Goal: Use online tool/utility: Utilize a website feature to perform a specific function

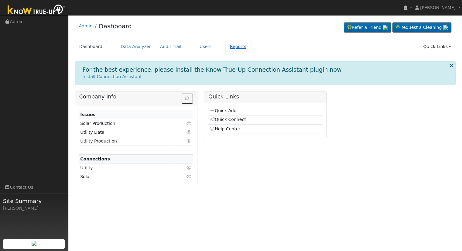
click at [225, 46] on link "Reports" at bounding box center [238, 46] width 26 height 11
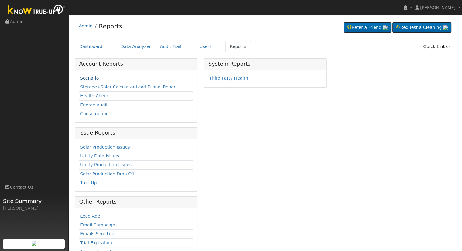
click at [93, 79] on link "Scenario" at bounding box center [89, 78] width 19 height 5
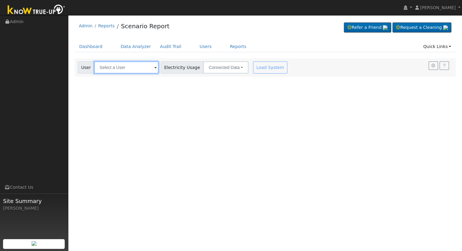
click at [104, 66] on input "text" at bounding box center [126, 67] width 64 height 12
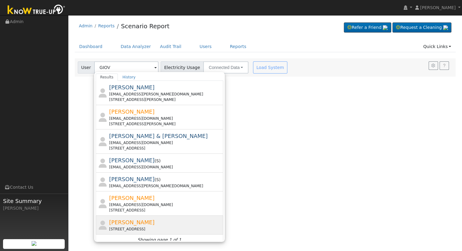
click at [168, 229] on div "[STREET_ADDRESS]" at bounding box center [165, 228] width 113 height 5
type input "[PERSON_NAME]"
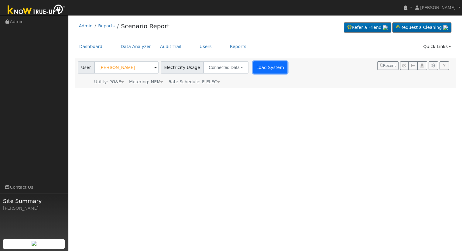
click at [255, 70] on button "Load System" at bounding box center [270, 67] width 35 height 12
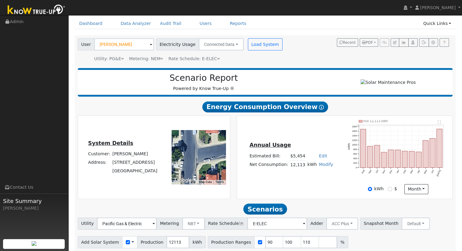
scroll to position [47, 0]
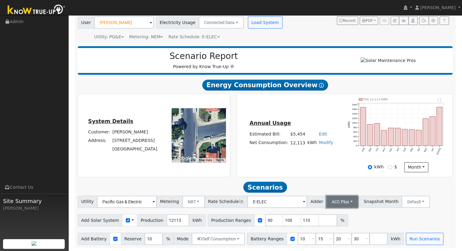
click at [326, 200] on button "ACC Plus" at bounding box center [342, 202] width 32 height 12
click at [339, 165] on div "Annual Usage Estimated Bill: $5,454 Edit Estimated Bill $ Annual Net Consumptio…" at bounding box center [345, 135] width 214 height 74
click at [265, 218] on input "90" at bounding box center [274, 220] width 18 height 12
type input "100"
type input "110"
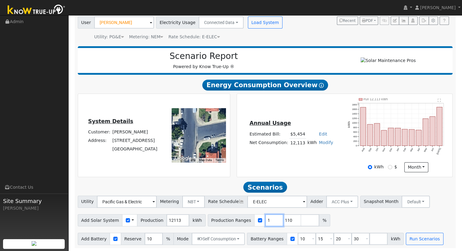
type input "110"
type input "1"
type input "110"
click at [298, 240] on input "10" at bounding box center [307, 239] width 18 height 12
type input "15"
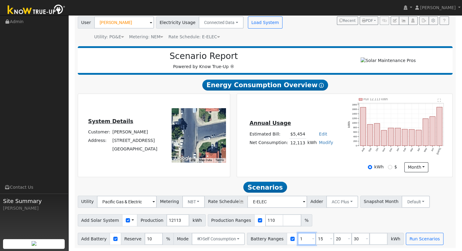
type input "20"
type input "30"
type input "20"
type input "30"
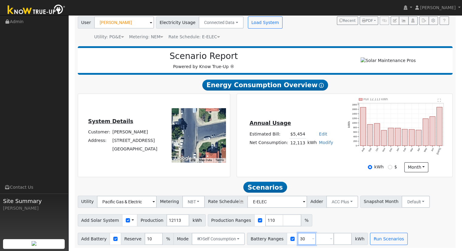
type input "3"
type input "27"
click at [352, 243] on button "Run Scenarios" at bounding box center [370, 239] width 37 height 12
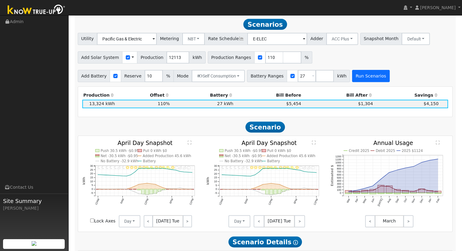
scroll to position [210, 0]
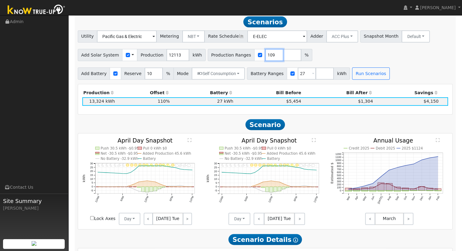
click at [265, 59] on input "109" at bounding box center [274, 55] width 18 height 12
click at [265, 59] on input "108" at bounding box center [274, 55] width 18 height 12
click at [266, 59] on input "107" at bounding box center [274, 55] width 18 height 12
click at [352, 80] on button "Run Scenarios" at bounding box center [370, 73] width 37 height 12
click at [267, 56] on input "108" at bounding box center [274, 55] width 18 height 12
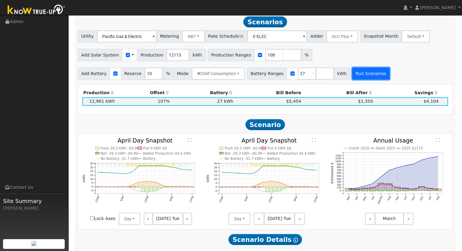
click at [359, 78] on button "Run Scenarios" at bounding box center [370, 73] width 37 height 12
click at [265, 57] on input "108" at bounding box center [274, 55] width 18 height 12
type input "107.5"
click at [352, 73] on button "Run Scenarios" at bounding box center [370, 73] width 37 height 12
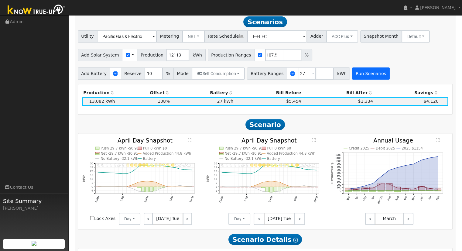
scroll to position [0, 0]
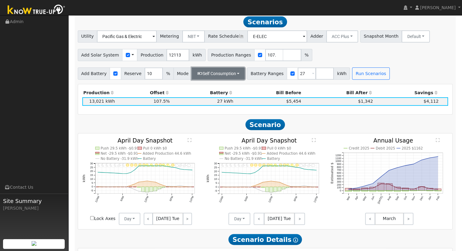
click at [224, 74] on button "Self Consumption" at bounding box center [218, 73] width 53 height 12
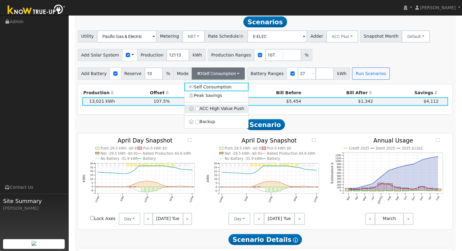
click at [208, 112] on label "ACC High Value Push" at bounding box center [216, 108] width 64 height 9
click at [200, 111] on input "ACC High Value Push" at bounding box center [197, 109] width 4 height 4
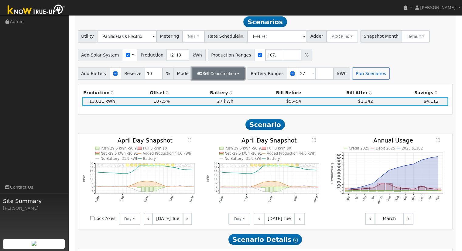
click at [209, 80] on button "Self Consumption" at bounding box center [218, 73] width 53 height 12
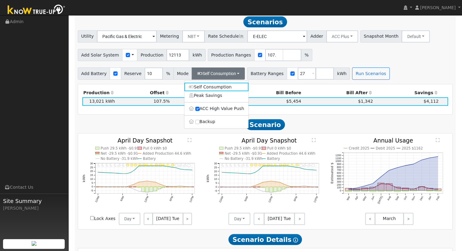
click at [201, 125] on label "Backup" at bounding box center [216, 122] width 64 height 9
click at [200, 124] on input "Backup" at bounding box center [197, 122] width 4 height 4
type input "20"
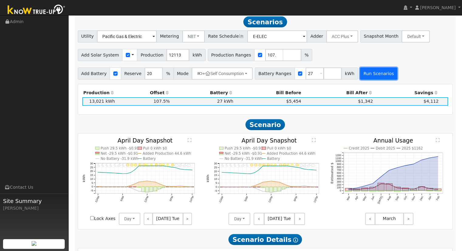
click at [360, 74] on button "Run Scenarios" at bounding box center [378, 73] width 37 height 12
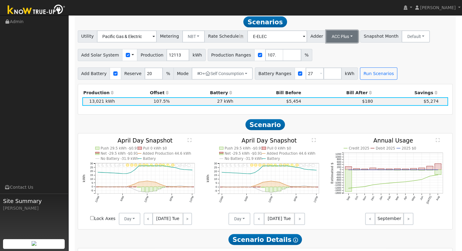
click at [329, 41] on button "ACC Plus" at bounding box center [342, 36] width 32 height 12
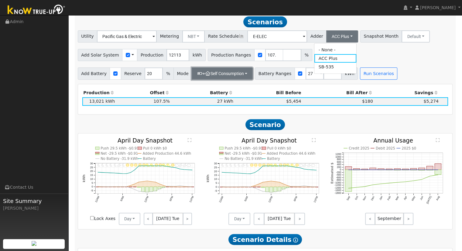
click at [221, 78] on button "+ Self Consumption" at bounding box center [222, 73] width 61 height 12
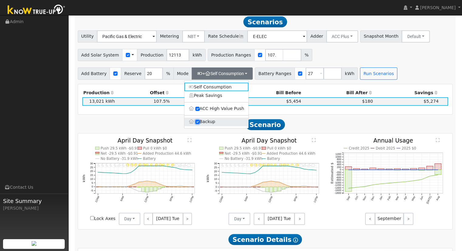
click at [196, 123] on input "Backup" at bounding box center [197, 122] width 4 height 4
checkbox input "false"
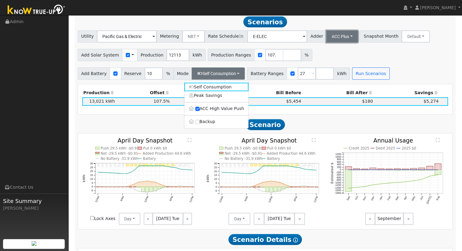
click at [326, 41] on button "ACC Plus" at bounding box center [342, 36] width 32 height 12
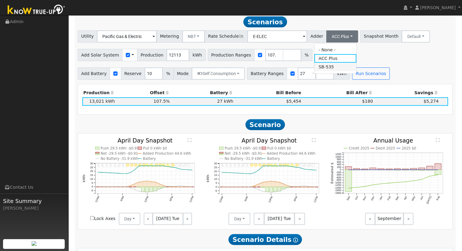
drag, startPoint x: 323, startPoint y: 71, endPoint x: 354, endPoint y: 72, distance: 31.3
click at [323, 71] on link "SB-535" at bounding box center [335, 67] width 42 height 9
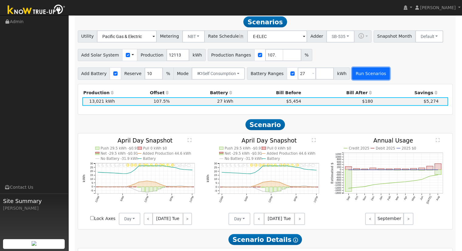
click at [354, 72] on button "Run Scenarios" at bounding box center [370, 73] width 37 height 12
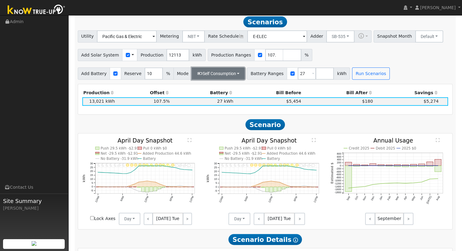
click at [203, 74] on button "Self Consumption" at bounding box center [218, 73] width 53 height 12
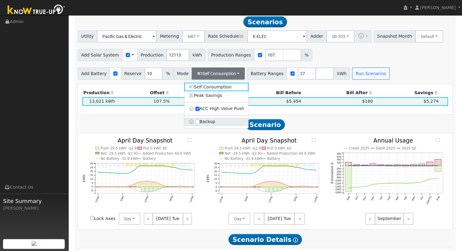
click at [210, 123] on label "Backup" at bounding box center [216, 122] width 64 height 9
click at [200, 123] on input "Backup" at bounding box center [197, 122] width 4 height 4
type input "20"
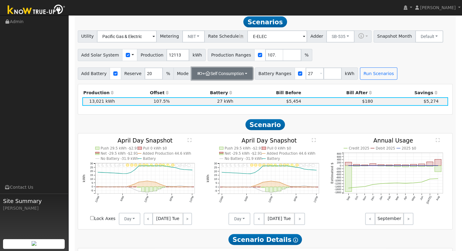
click at [210, 78] on button "+ Self Consumption" at bounding box center [222, 73] width 61 height 12
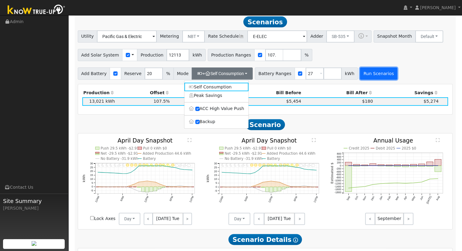
click at [360, 74] on button "Run Scenarios" at bounding box center [378, 73] width 37 height 12
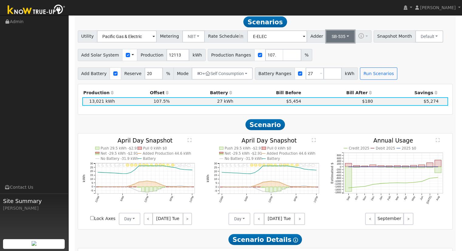
click at [331, 40] on button "SB-535" at bounding box center [340, 36] width 28 height 12
click at [328, 54] on link "- None -" at bounding box center [335, 50] width 42 height 9
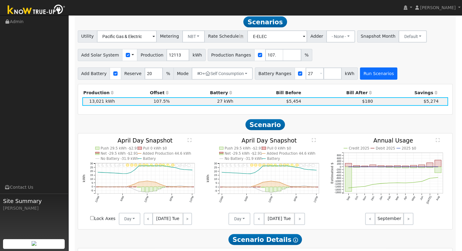
drag, startPoint x: 359, startPoint y: 68, endPoint x: 361, endPoint y: 72, distance: 4.1
click at [360, 70] on div "Add Battery Reserve 20 % Mode + Self Consumption Self Consumption Peak Savings …" at bounding box center [265, 72] width 377 height 14
click at [366, 80] on button "Run Scenarios" at bounding box center [378, 73] width 37 height 12
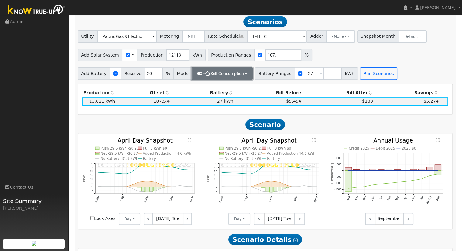
click at [239, 79] on button "+ Self Consumption" at bounding box center [222, 73] width 61 height 12
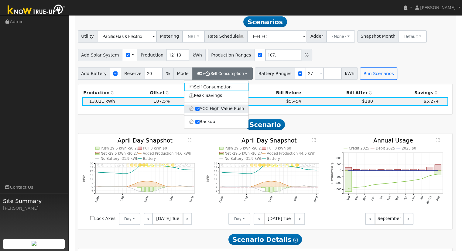
click at [216, 113] on label "ACC High Value Push" at bounding box center [216, 108] width 64 height 9
click at [200, 111] on input "ACC High Value Push" at bounding box center [197, 109] width 4 height 4
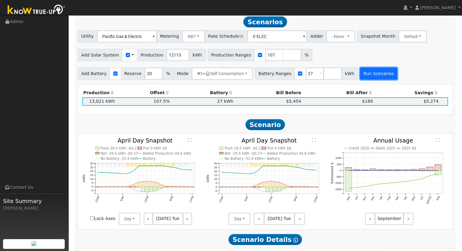
click at [360, 71] on button "Run Scenarios" at bounding box center [378, 73] width 37 height 12
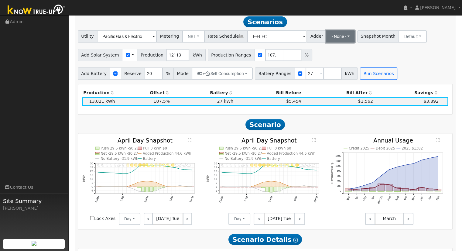
click at [326, 43] on button "- None -" at bounding box center [340, 36] width 29 height 12
click at [337, 71] on link "SB-535" at bounding box center [335, 67] width 42 height 9
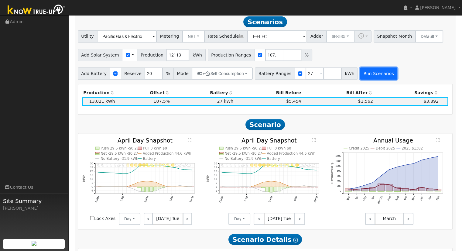
click at [360, 74] on button "Run Scenarios" at bounding box center [378, 73] width 37 height 12
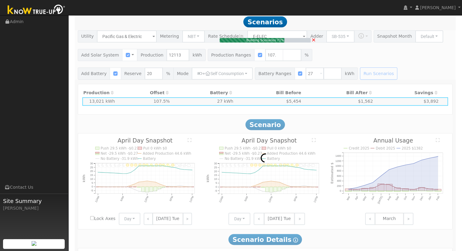
drag, startPoint x: 338, startPoint y: 102, endPoint x: 316, endPoint y: 146, distance: 49.3
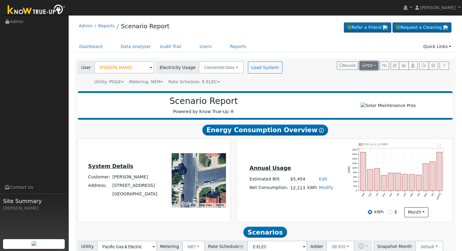
click at [374, 69] on button "PDF" at bounding box center [369, 65] width 19 height 9
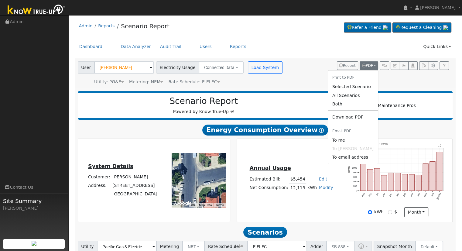
click at [289, 120] on div "Scenario Report Powered by Know True-Up ®" at bounding box center [265, 105] width 375 height 29
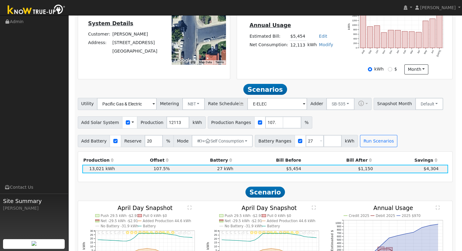
scroll to position [182, 0]
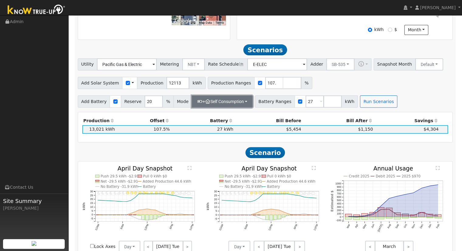
click at [229, 107] on button "+ Self Consumption" at bounding box center [222, 101] width 61 height 12
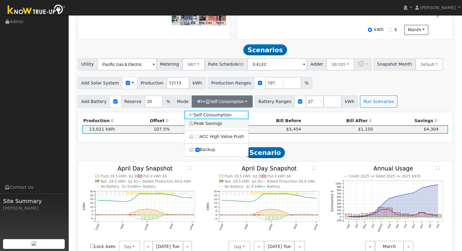
click at [230, 123] on link "Peak Savings" at bounding box center [216, 123] width 64 height 9
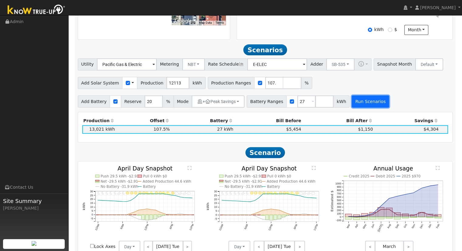
click at [352, 101] on button "Run Scenarios" at bounding box center [370, 101] width 37 height 12
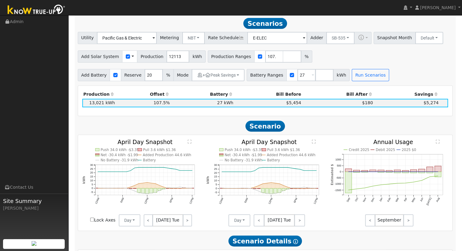
scroll to position [210, 0]
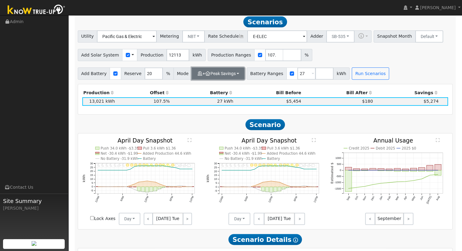
click at [205, 75] on icon "button" at bounding box center [207, 73] width 5 height 4
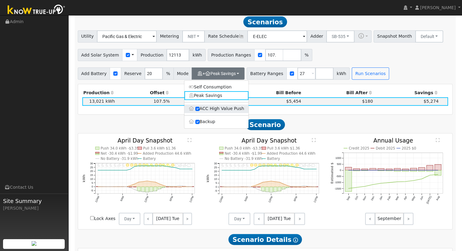
click at [211, 110] on label "ACC High Value Push" at bounding box center [216, 108] width 64 height 9
click at [200, 110] on input "ACC High Value Push" at bounding box center [197, 109] width 4 height 4
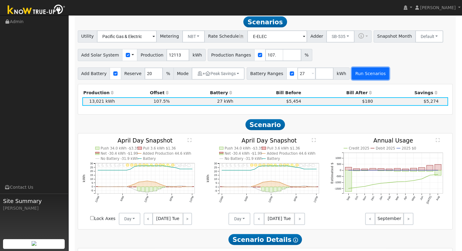
click at [352, 76] on button "Run Scenarios" at bounding box center [370, 73] width 37 height 12
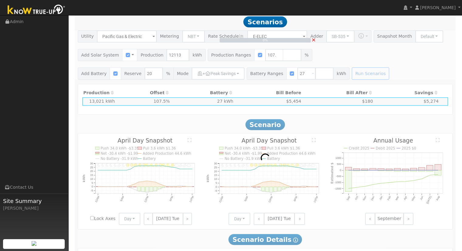
click at [362, 39] on div "0% ×" at bounding box center [264, 54] width 381 height 49
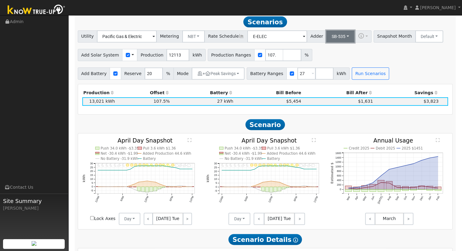
click at [334, 42] on button "SB-535" at bounding box center [340, 36] width 28 height 12
click at [211, 84] on div "Scenario Report Powered by Know True-Up ® Energy Consumption Overview Show Help…" at bounding box center [265, 177] width 381 height 599
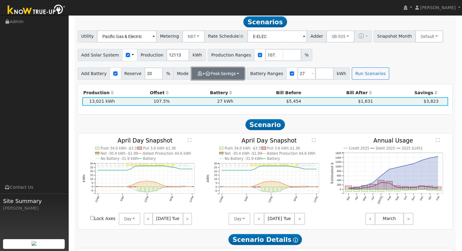
click at [210, 80] on button "+ Peak Savings" at bounding box center [218, 73] width 53 height 12
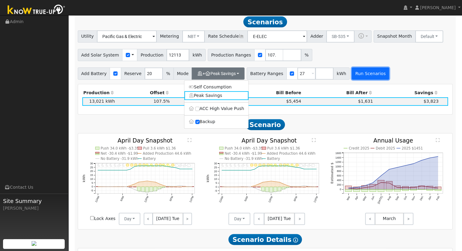
click at [360, 72] on button "Run Scenarios" at bounding box center [370, 73] width 37 height 12
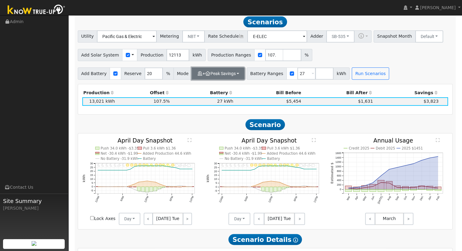
click at [212, 79] on button "+ Peak Savings" at bounding box center [218, 73] width 53 height 12
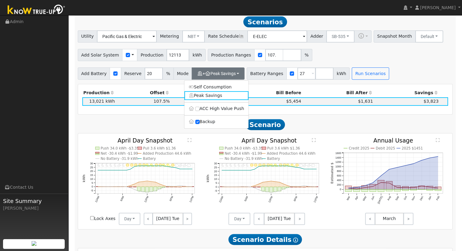
drag, startPoint x: 210, startPoint y: 109, endPoint x: 226, endPoint y: 106, distance: 16.3
click at [210, 109] on label "ACC High Value Push" at bounding box center [216, 108] width 64 height 9
click at [200, 109] on input "ACC High Value Push" at bounding box center [197, 109] width 4 height 4
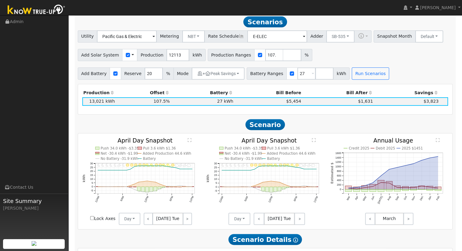
click at [344, 68] on div "Add Battery Reserve 20 % Mode + Peak Savings Self Consumption Peak Savings ACC …" at bounding box center [265, 72] width 377 height 14
click at [352, 74] on button "Run Scenarios" at bounding box center [370, 73] width 37 height 12
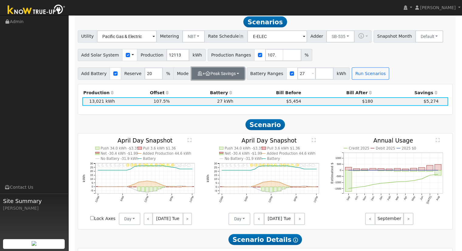
drag, startPoint x: 212, startPoint y: 72, endPoint x: 215, endPoint y: 75, distance: 4.1
click at [212, 71] on button "+ Peak Savings" at bounding box center [218, 73] width 53 height 12
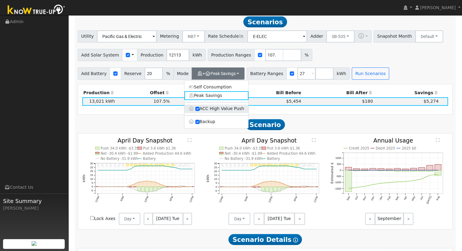
click at [203, 110] on label "ACC High Value Push" at bounding box center [216, 108] width 64 height 9
click at [200, 110] on input "ACC High Value Push" at bounding box center [197, 109] width 4 height 4
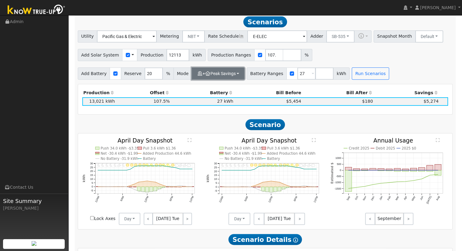
click at [205, 76] on icon "button" at bounding box center [207, 73] width 5 height 4
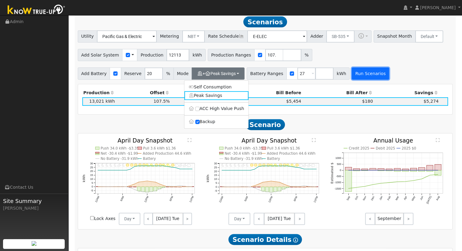
click at [352, 76] on button "Run Scenarios" at bounding box center [370, 73] width 37 height 12
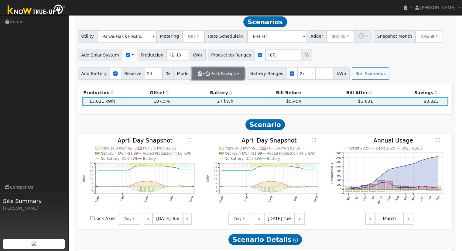
click at [222, 78] on button "+ Peak Savings" at bounding box center [218, 73] width 53 height 12
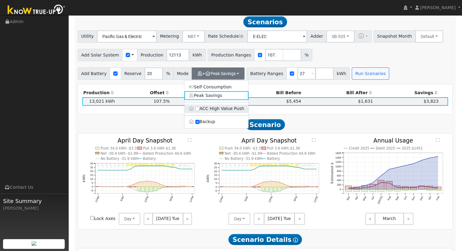
click at [214, 110] on label "ACC High Value Push" at bounding box center [216, 108] width 64 height 9
click at [200, 110] on input "ACC High Value Push" at bounding box center [197, 109] width 4 height 4
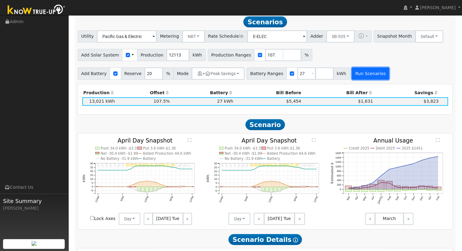
click at [361, 73] on button "Run Scenarios" at bounding box center [370, 73] width 37 height 12
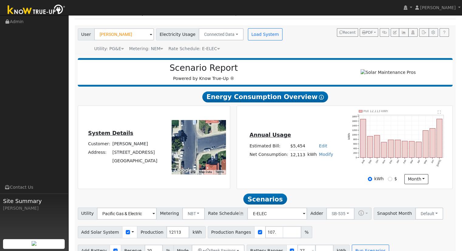
scroll to position [0, 0]
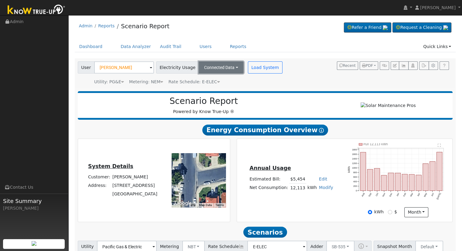
click at [227, 72] on button "Connected Data" at bounding box center [221, 67] width 45 height 12
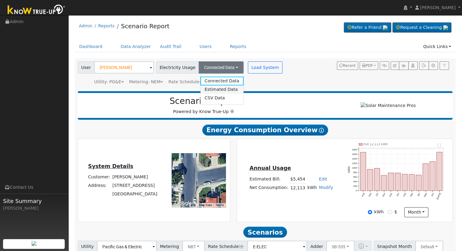
click at [216, 89] on link "Estimated Data" at bounding box center [221, 89] width 43 height 9
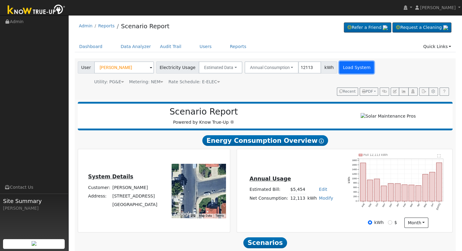
click at [341, 67] on button "Load System" at bounding box center [356, 67] width 35 height 12
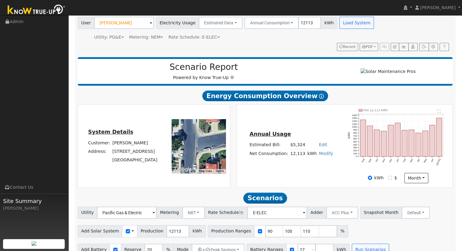
scroll to position [58, 0]
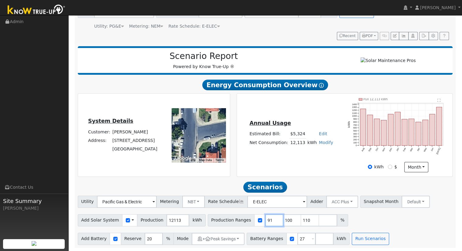
click at [265, 218] on input "91" at bounding box center [274, 220] width 18 height 12
type input "100"
type input "110"
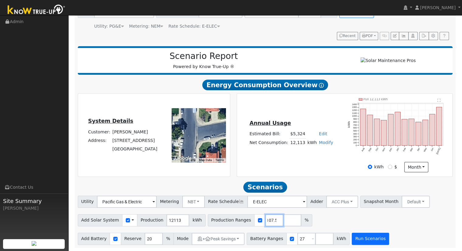
type input "107.5"
click at [352, 238] on button "Run Scenarios" at bounding box center [370, 239] width 37 height 12
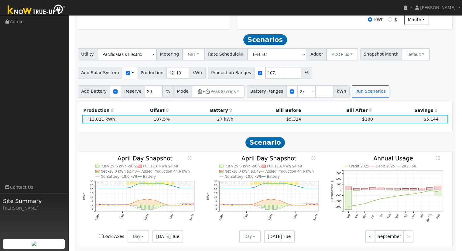
scroll to position [220, 0]
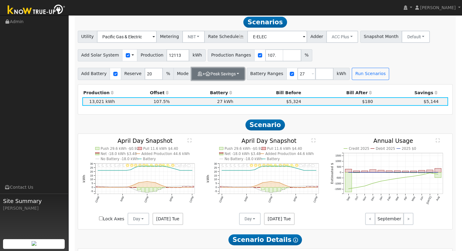
click at [218, 73] on button "+ Peak Savings" at bounding box center [218, 74] width 53 height 12
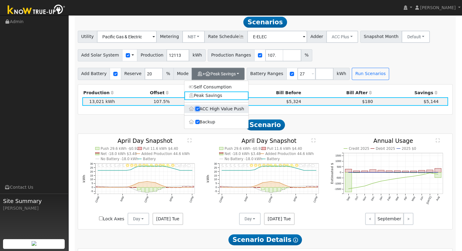
click at [196, 110] on input "ACC High Value Push" at bounding box center [197, 109] width 4 height 4
checkbox input "false"
click at [358, 72] on button "Run Scenarios" at bounding box center [370, 74] width 37 height 12
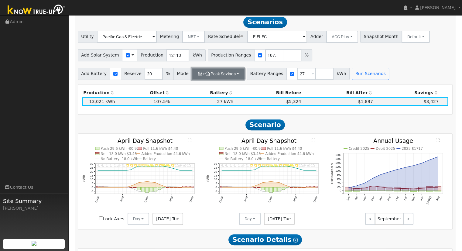
click at [224, 74] on button "+ Peak Savings" at bounding box center [218, 74] width 53 height 12
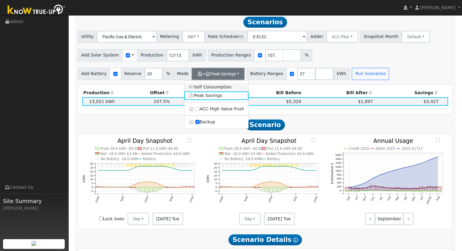
click at [210, 88] on link "Self Consumption" at bounding box center [216, 87] width 64 height 9
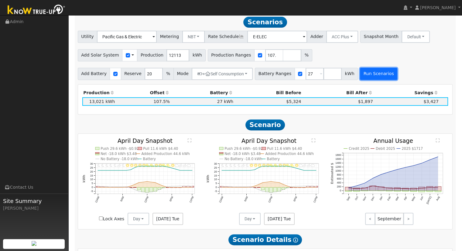
drag, startPoint x: 360, startPoint y: 73, endPoint x: 356, endPoint y: 74, distance: 4.0
click at [360, 74] on button "Run Scenarios" at bounding box center [378, 74] width 37 height 12
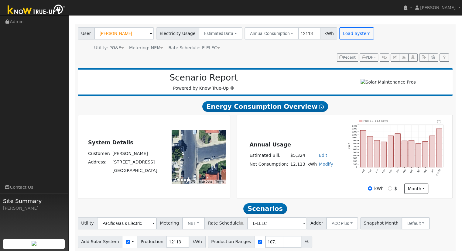
scroll to position [0, 0]
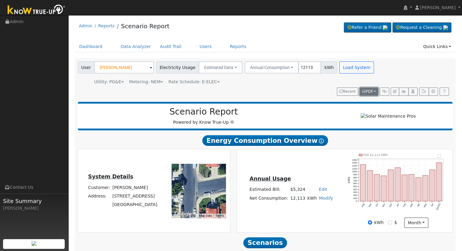
click at [371, 91] on span "PDF" at bounding box center [367, 91] width 11 height 4
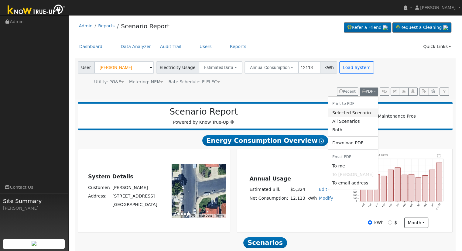
click at [346, 111] on link "Selected Scenario" at bounding box center [353, 112] width 50 height 9
